Goal: Transaction & Acquisition: Purchase product/service

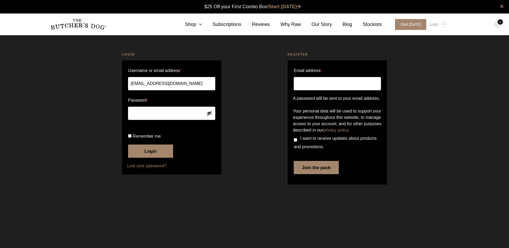
click at [210, 114] on button "Show password" at bounding box center [209, 113] width 6 height 6
click at [128, 145] on button "Login" at bounding box center [150, 151] width 45 height 13
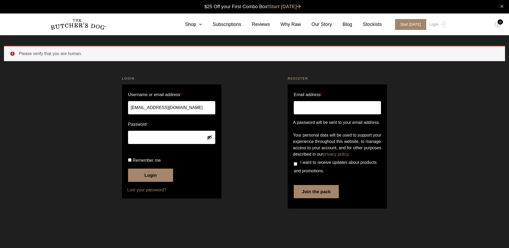
click at [209, 137] on button "Show password" at bounding box center [209, 138] width 6 height 6
click at [128, 169] on button "Login" at bounding box center [150, 175] width 45 height 13
click at [209, 137] on button "Show password" at bounding box center [209, 138] width 6 height 6
click at [128, 169] on button "Login" at bounding box center [150, 175] width 45 height 13
click at [210, 138] on button "Show password" at bounding box center [209, 138] width 6 height 6
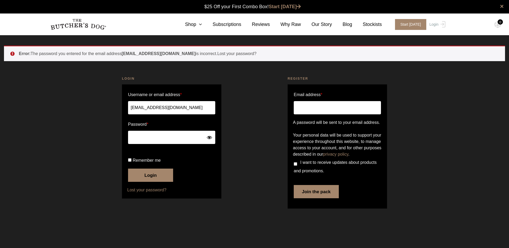
click at [128, 169] on button "Login" at bounding box center [150, 175] width 45 height 13
click at [211, 138] on button "Show password" at bounding box center [209, 138] width 6 height 6
click at [209, 139] on button "Hide password" at bounding box center [209, 138] width 6 height 6
click at [211, 135] on button "Show password" at bounding box center [209, 138] width 6 height 6
click at [90, 133] on div "Login Username or email address * [EMAIL_ADDRESS][DOMAIN_NAME] Password * Remem…" at bounding box center [172, 144] width 166 height 148
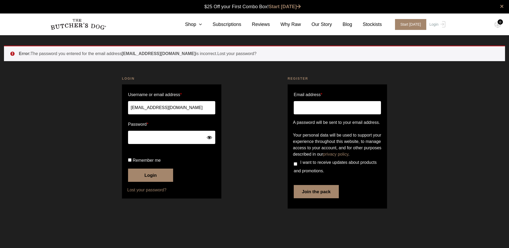
click at [128, 169] on button "Login" at bounding box center [150, 175] width 45 height 13
click at [212, 138] on button "Show password" at bounding box center [209, 138] width 6 height 6
click at [93, 136] on div "Login Username or email address * [EMAIL_ADDRESS][DOMAIN_NAME] Password * Remem…" at bounding box center [172, 144] width 166 height 148
click at [97, 133] on div "Login Username or email address * [EMAIL_ADDRESS][DOMAIN_NAME] Password * Remem…" at bounding box center [172, 144] width 166 height 148
click at [152, 182] on button "Login" at bounding box center [150, 175] width 45 height 13
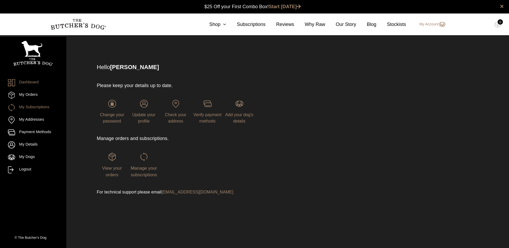
click at [47, 108] on link "My Subscriptions" at bounding box center [33, 107] width 50 height 7
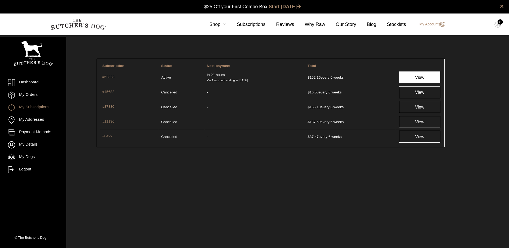
click at [411, 74] on link "View" at bounding box center [419, 78] width 41 height 12
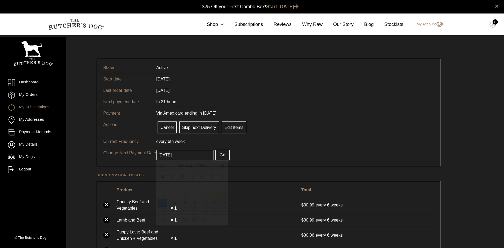
click at [202, 155] on input "[DATE]" at bounding box center [184, 155] width 57 height 10
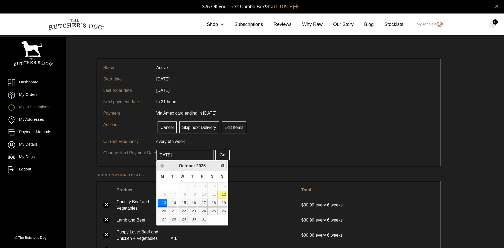
click at [222, 167] on span "Next" at bounding box center [223, 166] width 4 height 4
click at [184, 221] on link "26" at bounding box center [183, 220] width 10 height 8
type input "2025-11-26"
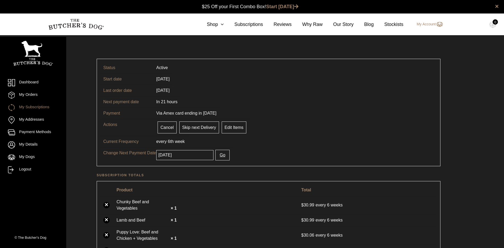
click at [217, 157] on button "Go" at bounding box center [222, 155] width 14 height 11
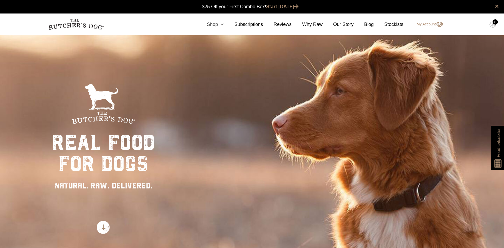
click at [224, 25] on icon at bounding box center [221, 24] width 6 height 5
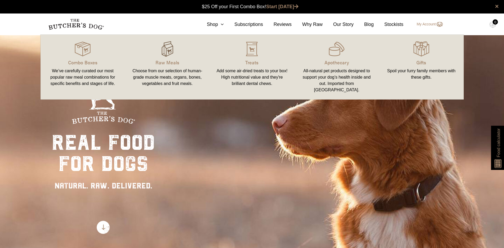
click at [171, 54] on img at bounding box center [167, 49] width 16 height 16
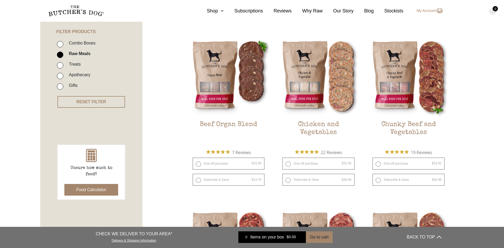
scroll to position [132, 0]
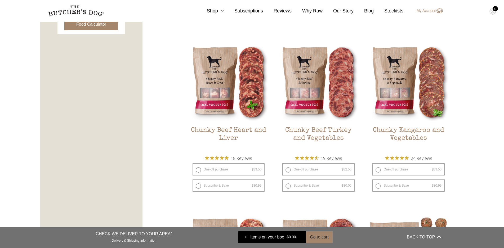
scroll to position [265, 0]
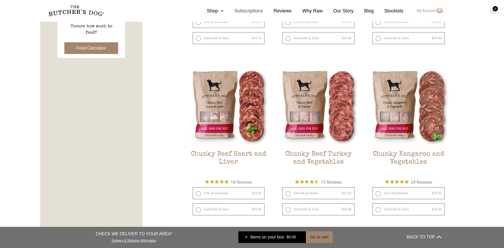
click at [251, 12] on link "Subscriptions" at bounding box center [243, 10] width 39 height 7
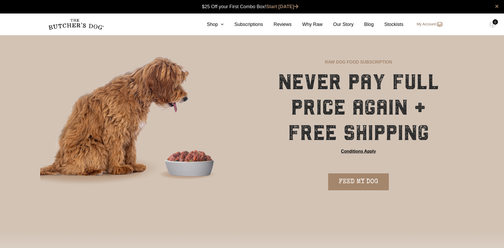
click at [430, 26] on link "My Account" at bounding box center [426, 24] width 31 height 6
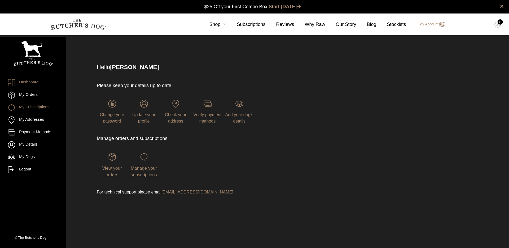
click at [44, 108] on link "My Subscriptions" at bounding box center [33, 107] width 50 height 7
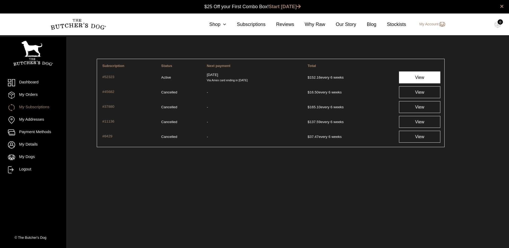
click at [403, 76] on link "View" at bounding box center [419, 78] width 41 height 12
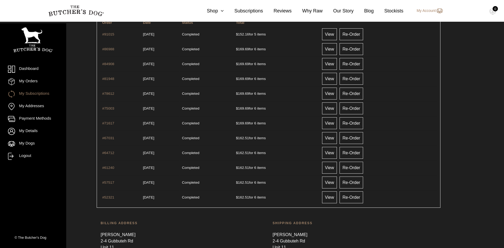
scroll to position [318, 0]
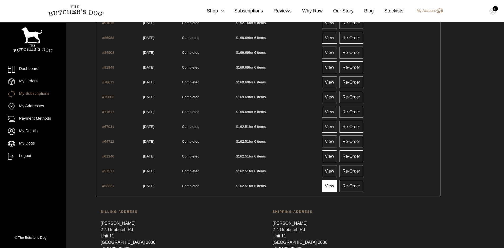
click at [337, 188] on link "View" at bounding box center [329, 186] width 15 height 12
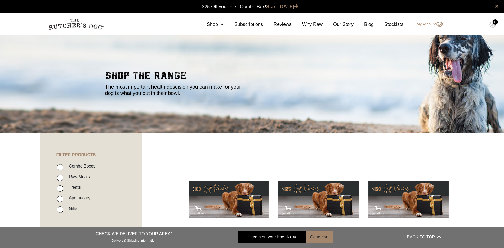
click at [79, 179] on label "Raw Meals" at bounding box center [78, 176] width 24 height 7
click at [63, 179] on input "Raw Meals" at bounding box center [60, 178] width 6 height 6
checkbox input "true"
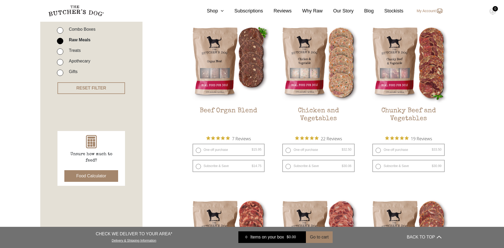
scroll to position [146, 0]
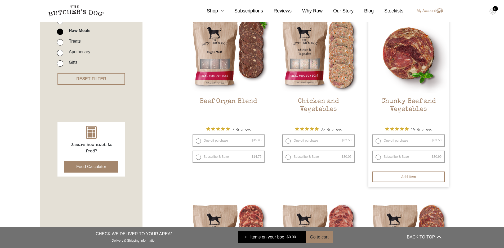
click at [413, 140] on label "One-off purchase $ 33.50 — or subscribe and save 7.5%" at bounding box center [408, 141] width 72 height 12
radio input "true"
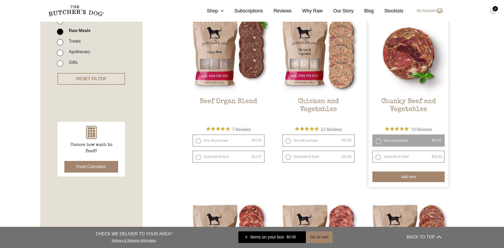
click at [406, 175] on button "Add item" at bounding box center [408, 177] width 72 height 11
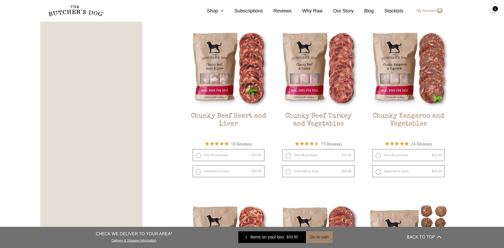
scroll to position [332, 0]
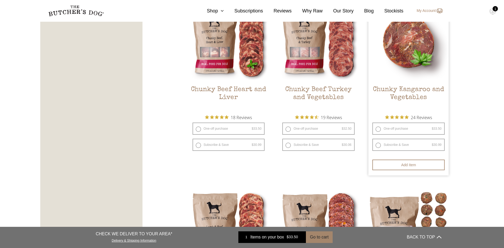
click at [411, 132] on label "One-off purchase $ 33.50 — or subscribe and save 7.5%" at bounding box center [408, 129] width 72 height 12
radio input "true"
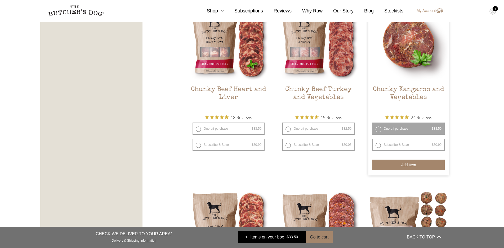
click at [404, 163] on button "Add item" at bounding box center [408, 165] width 72 height 11
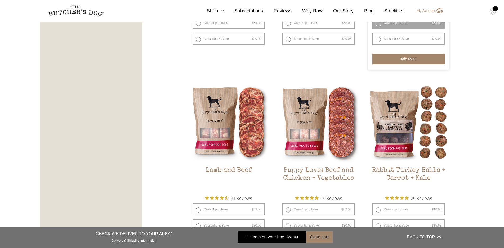
scroll to position [464, 0]
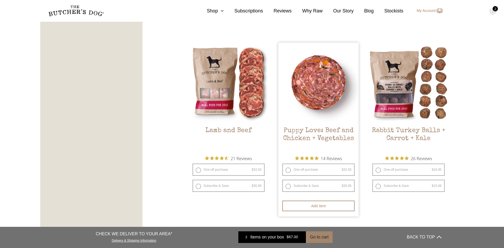
click at [347, 168] on bdi "$ 32.50" at bounding box center [347, 170] width 10 height 4
radio input "true"
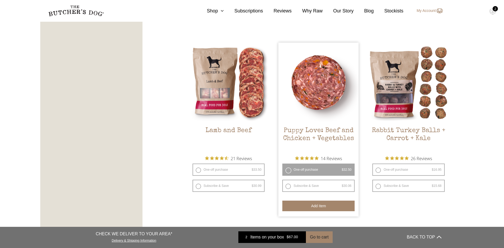
click at [322, 208] on button "Add item" at bounding box center [318, 206] width 72 height 11
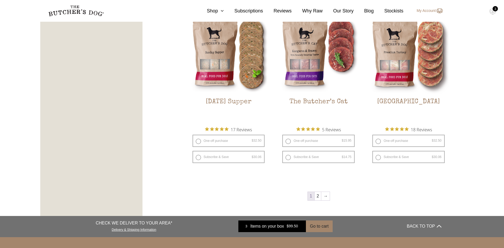
scroll to position [676, 0]
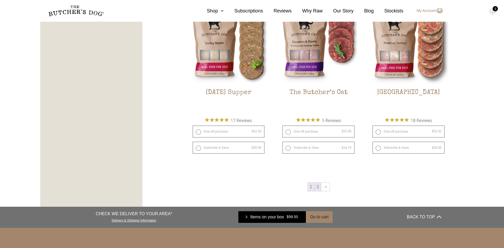
click at [317, 188] on link "2" at bounding box center [318, 187] width 7 height 8
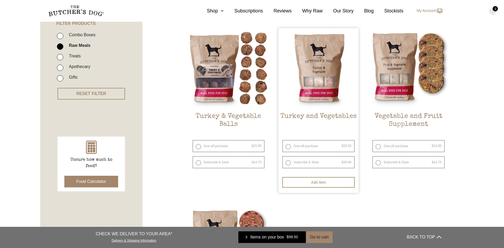
scroll to position [120, 0]
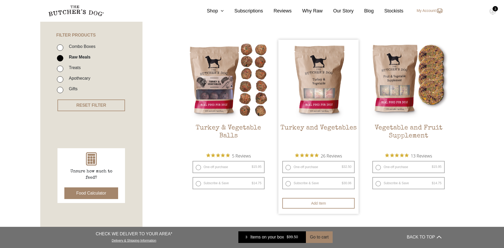
click at [319, 171] on label "One-off purchase $ 32.50 — or subscribe and save 7.5%" at bounding box center [318, 167] width 72 height 12
radio input "true"
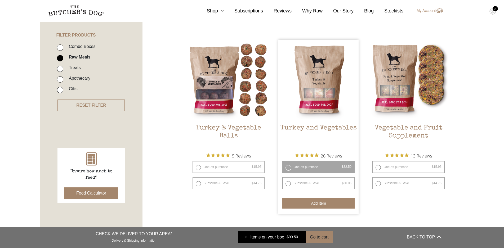
click at [310, 200] on button "Add item" at bounding box center [318, 203] width 72 height 11
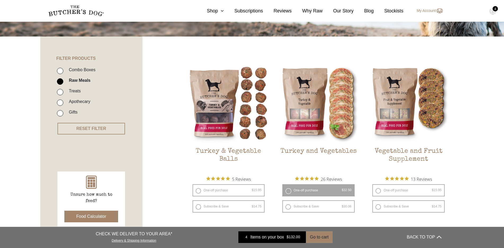
scroll to position [93, 0]
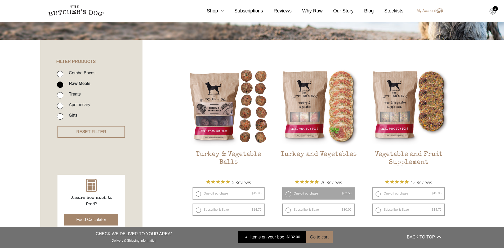
click at [495, 12] on img at bounding box center [492, 11] width 7 height 7
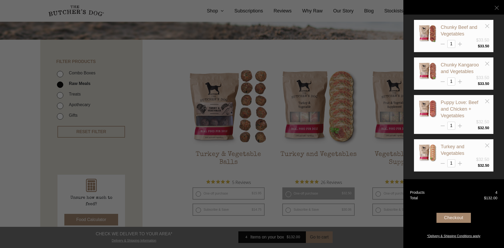
click at [297, 64] on div at bounding box center [252, 124] width 504 height 248
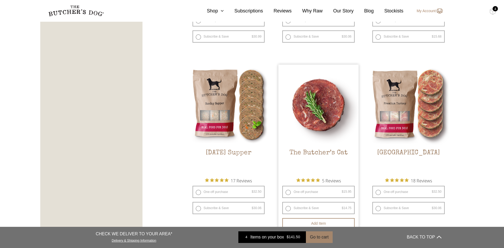
scroll to position [503, 0]
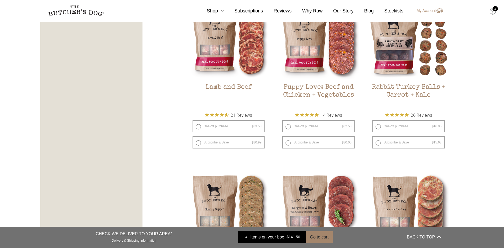
click at [493, 13] on img at bounding box center [492, 11] width 7 height 7
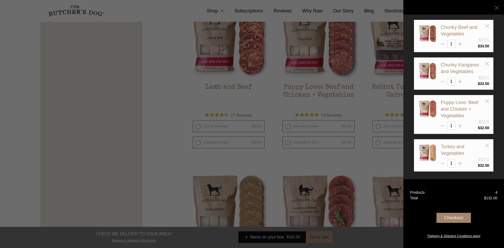
click at [451, 220] on div "Checkout" at bounding box center [454, 218] width 34 height 10
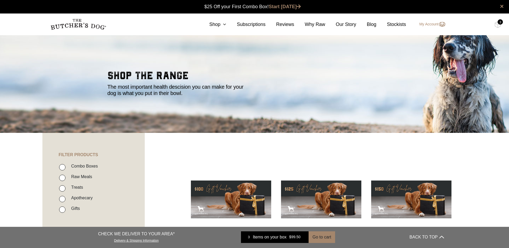
click at [75, 178] on label "Raw Meals" at bounding box center [80, 176] width 24 height 7
click at [65, 178] on input "Raw Meals" at bounding box center [62, 178] width 6 height 6
checkbox input "true"
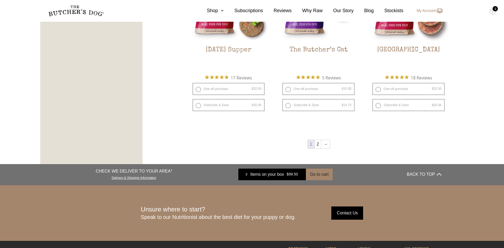
scroll to position [729, 0]
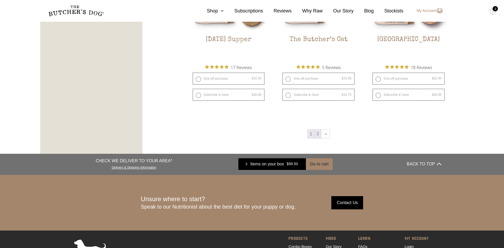
click at [317, 137] on link "2" at bounding box center [318, 134] width 7 height 8
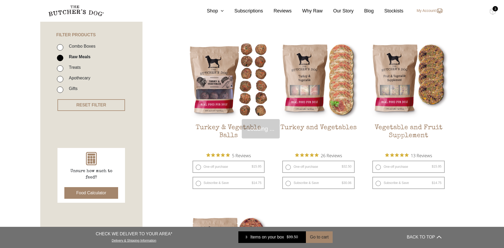
scroll to position [120, 0]
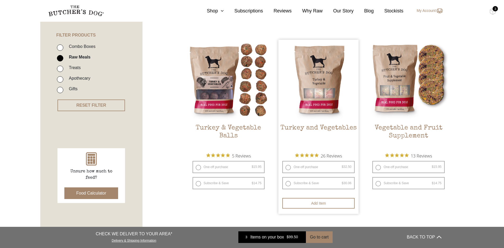
click at [314, 170] on label "One-off purchase $ 32.50 — or subscribe and save 7.5%" at bounding box center [318, 167] width 72 height 12
radio input "true"
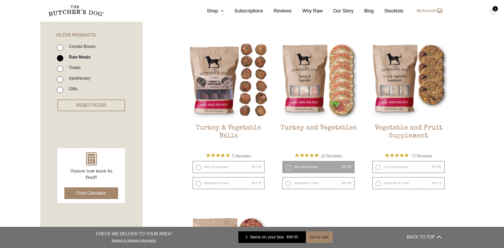
click at [419, 10] on link "My Account" at bounding box center [426, 11] width 31 height 6
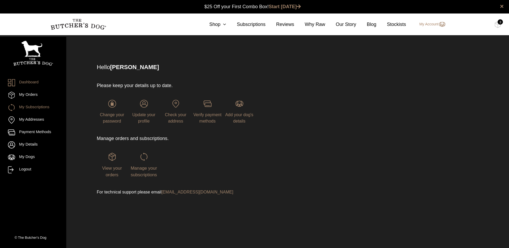
click at [28, 105] on link "My Subscriptions" at bounding box center [33, 107] width 50 height 7
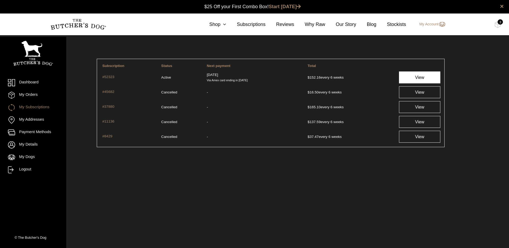
click at [407, 75] on link "View" at bounding box center [419, 78] width 41 height 12
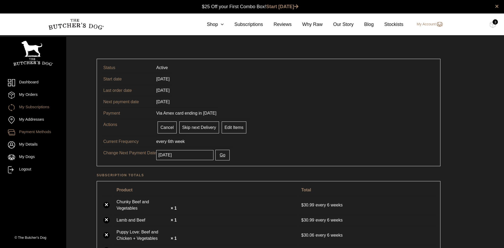
click at [38, 131] on link "Payment Methods" at bounding box center [33, 132] width 50 height 7
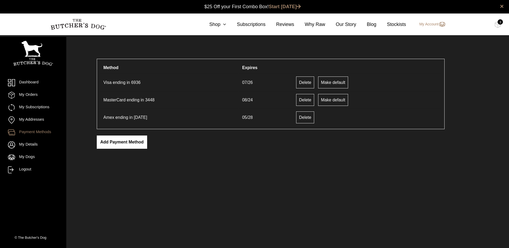
click at [132, 144] on link "Add payment method" at bounding box center [122, 142] width 50 height 13
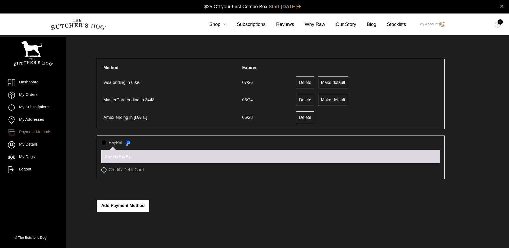
click at [129, 205] on button "Add payment method" at bounding box center [123, 206] width 52 height 12
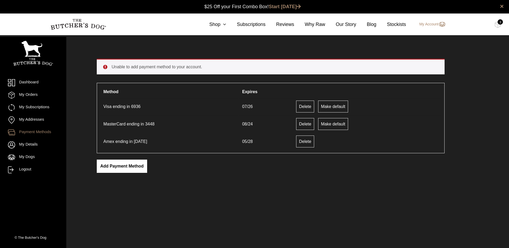
click at [135, 166] on link "Add payment method" at bounding box center [122, 166] width 50 height 13
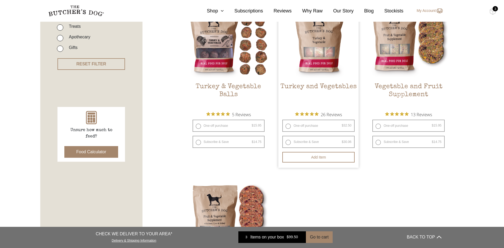
scroll to position [159, 0]
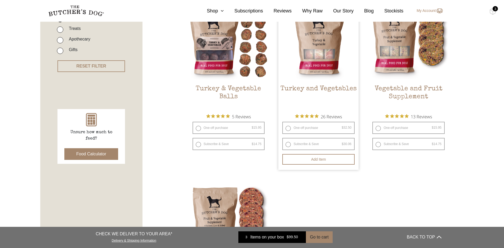
click at [323, 130] on label "One-off purchase $ 32.50 — or subscribe and save 7.5%" at bounding box center [318, 128] width 72 height 12
radio input "true"
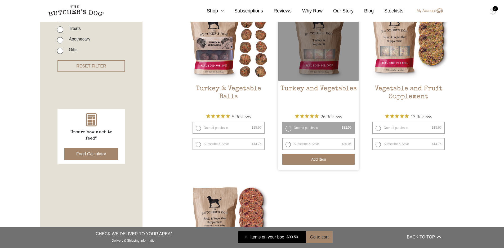
click at [316, 160] on button "Add item" at bounding box center [318, 159] width 72 height 11
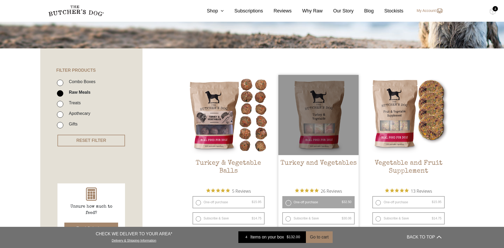
scroll to position [79, 0]
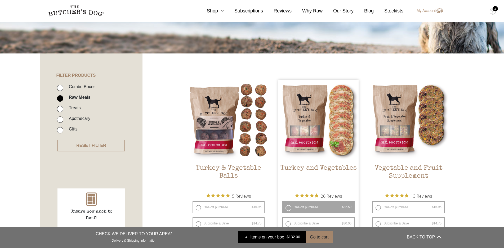
click at [80, 86] on label "Combo Boxes" at bounding box center [80, 86] width 29 height 7
click at [63, 86] on input "Combo Boxes" at bounding box center [60, 88] width 6 height 6
checkbox input "true"
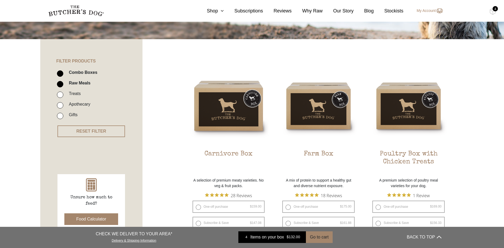
scroll to position [93, 0]
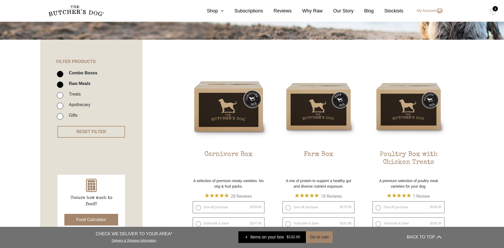
click at [70, 95] on label "Treats" at bounding box center [73, 94] width 15 height 7
click at [63, 95] on input "Treats" at bounding box center [60, 95] width 6 height 6
checkbox input "true"
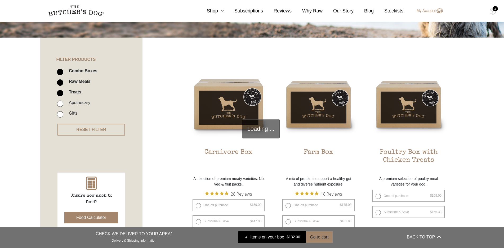
scroll to position [120, 0]
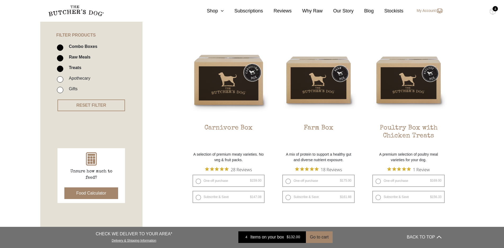
click at [58, 57] on input "Raw Meals" at bounding box center [60, 58] width 6 height 6
checkbox input "false"
click at [59, 48] on input "Combo Boxes" at bounding box center [60, 47] width 6 height 6
checkbox input "false"
click at [59, 46] on input "Combo Boxes" at bounding box center [60, 47] width 6 height 6
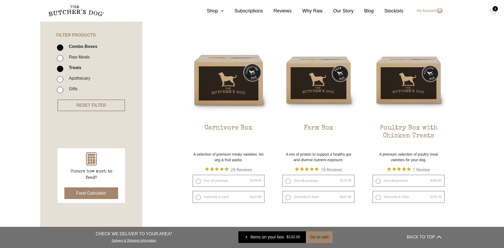
checkbox input "false"
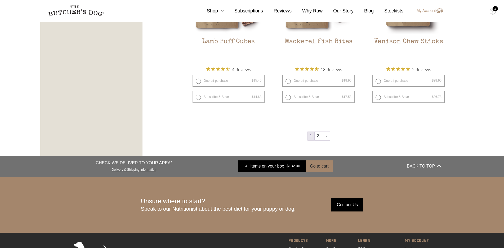
scroll to position [729, 0]
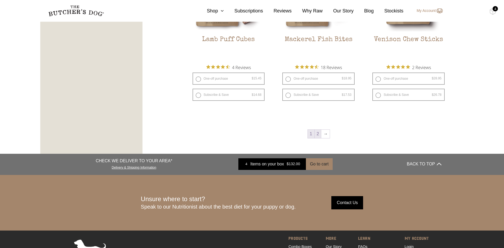
click at [317, 134] on link "2" at bounding box center [318, 134] width 7 height 8
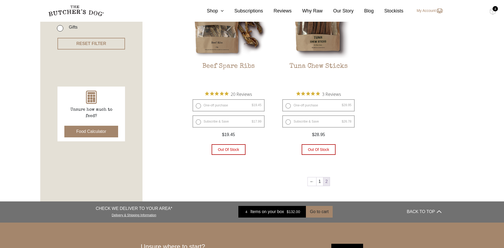
scroll to position [199, 0]
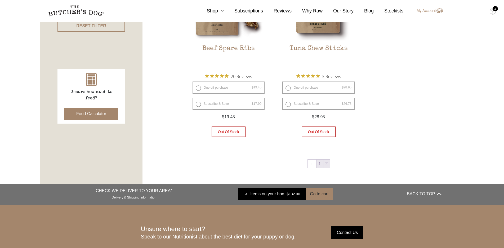
click at [317, 160] on link "1" at bounding box center [320, 164] width 7 height 8
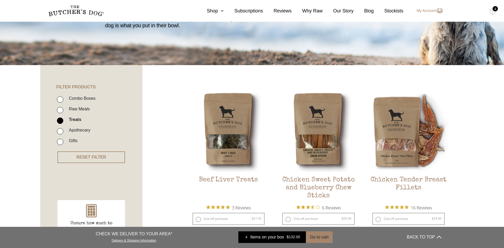
scroll to position [40, 0]
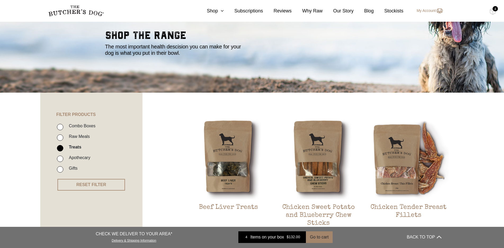
click at [494, 10] on div "4" at bounding box center [495, 8] width 5 height 5
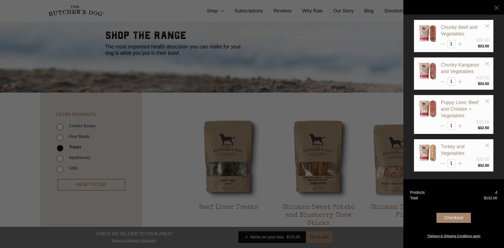
click at [457, 215] on div "Checkout" at bounding box center [454, 218] width 34 height 10
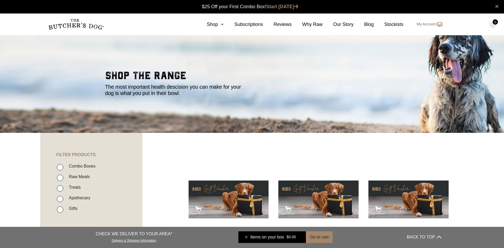
click at [436, 26] on img at bounding box center [439, 24] width 7 height 6
